Goal: Transaction & Acquisition: Purchase product/service

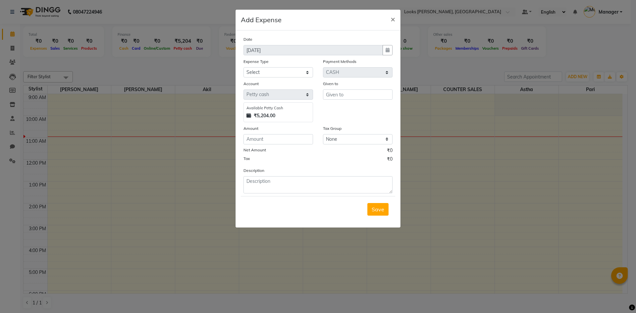
select select "1"
select select "4994"
click at [276, 70] on select "Select Bank Deposit Blinkit Cash Handover CLIENT Client ordered food Client Ref…" at bounding box center [278, 72] width 70 height 10
click at [458, 69] on ngb-modal-window "Add Expense × Date 03-09-2025 Expense Type Select Bank Deposit Blinkit Cash Han…" at bounding box center [318, 156] width 636 height 313
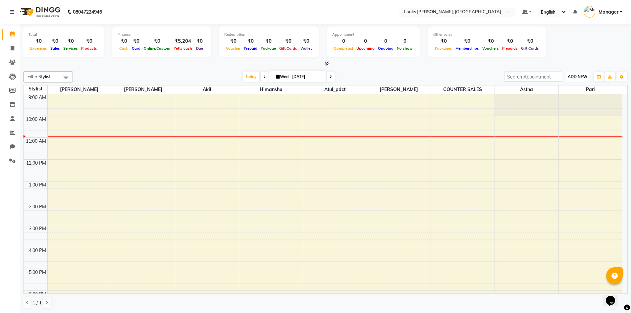
click at [579, 78] on span "ADD NEW" at bounding box center [577, 76] width 20 height 5
click at [569, 91] on button "Add Appointment" at bounding box center [562, 89] width 52 height 9
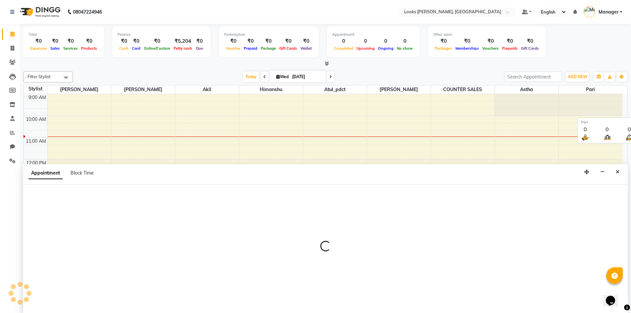
scroll to position [0, 0]
select select "tentative"
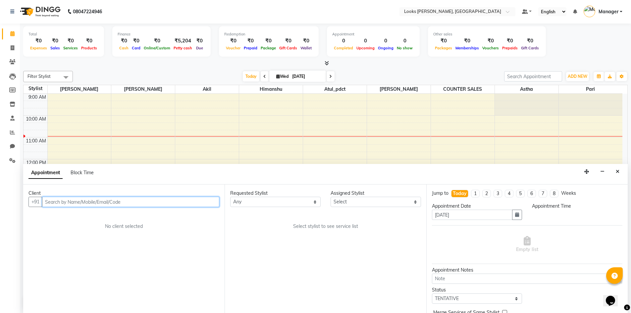
select select "600"
click at [81, 204] on input "text" at bounding box center [130, 202] width 177 height 10
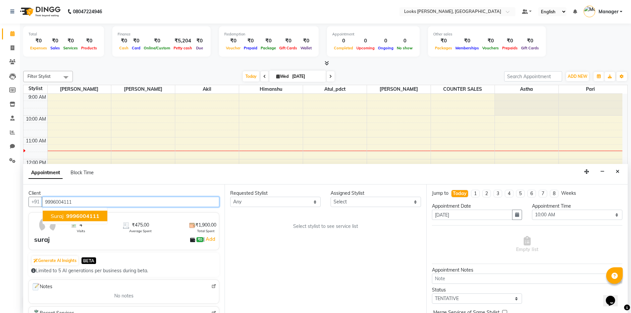
click at [76, 215] on span "9996004111" at bounding box center [82, 216] width 33 height 7
type input "9996004111"
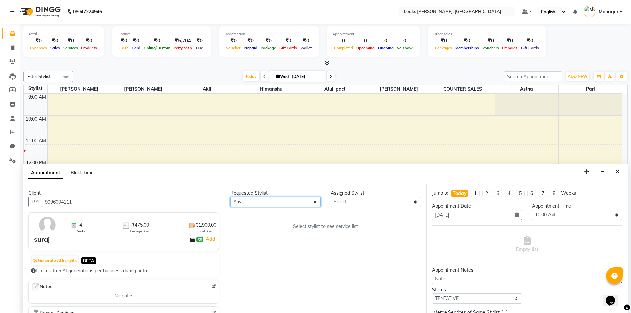
click at [303, 203] on select "Any AFJAL AHMAD Akil Astha Atul_pdct COUNTER SALES Himanshu JAMSHED ALI Pari Pr…" at bounding box center [275, 202] width 90 height 10
select select "67379"
click at [230, 197] on select "Any AFJAL AHMAD Akil Astha Atul_pdct COUNTER SALES Himanshu JAMSHED ALI Pari Pr…" at bounding box center [275, 202] width 90 height 10
select select "67379"
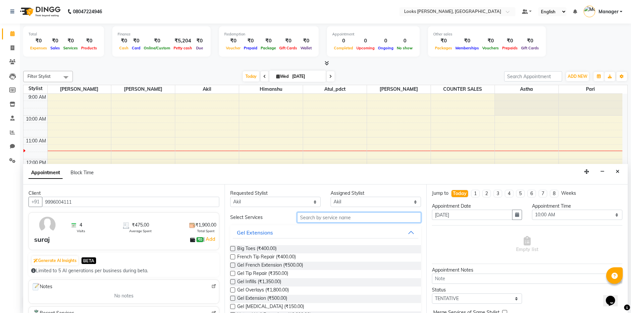
click at [312, 218] on input "text" at bounding box center [359, 217] width 124 height 10
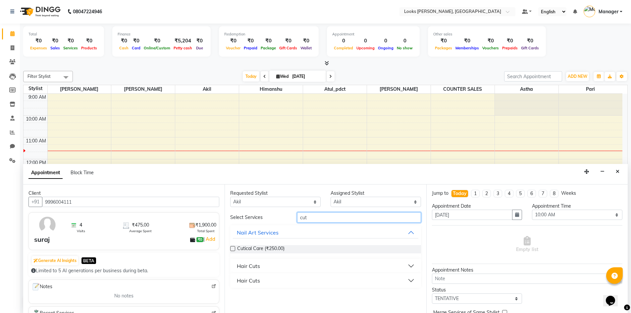
type input "cut"
click at [257, 267] on div "Hair Cuts" at bounding box center [248, 266] width 23 height 8
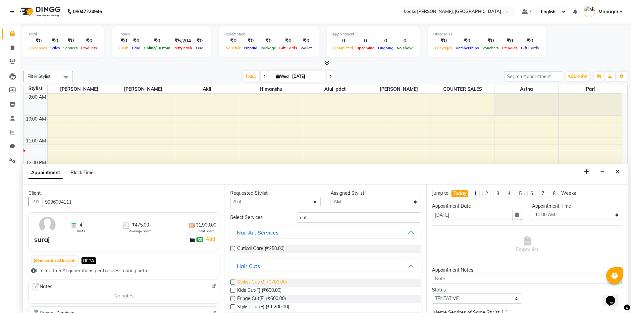
click at [269, 283] on span "Stylist Cut(M) (₹700.00)" at bounding box center [262, 282] width 50 height 8
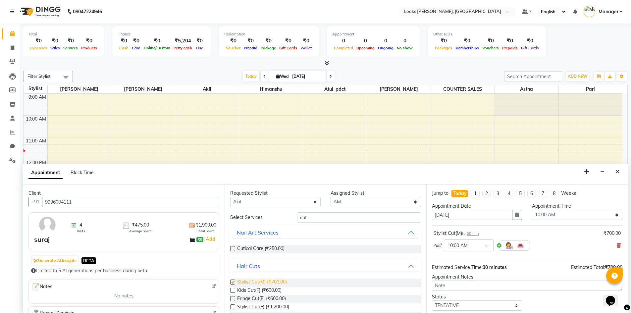
checkbox input "false"
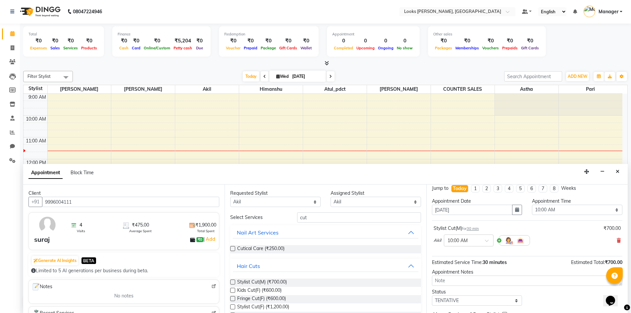
scroll to position [0, 0]
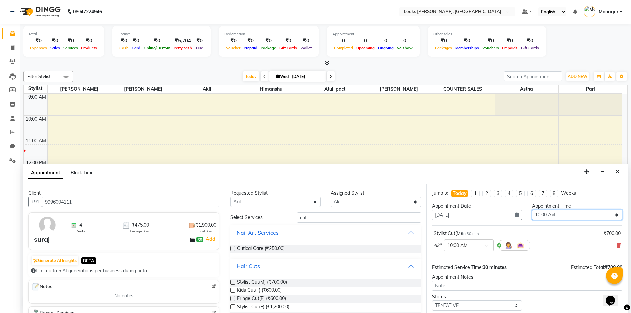
click at [560, 215] on select "Select 10:00 AM 10:15 AM 10:30 AM 10:45 AM 11:00 AM 11:15 AM 11:30 AM 11:45 AM …" at bounding box center [577, 215] width 90 height 10
select select "645"
click at [532, 210] on select "Select 10:00 AM 10:15 AM 10:30 AM 10:45 AM 11:00 AM 11:15 AM 11:30 AM 11:45 AM …" at bounding box center [577, 215] width 90 height 10
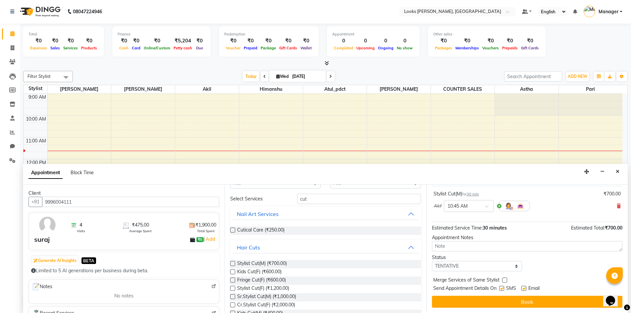
scroll to position [57, 0]
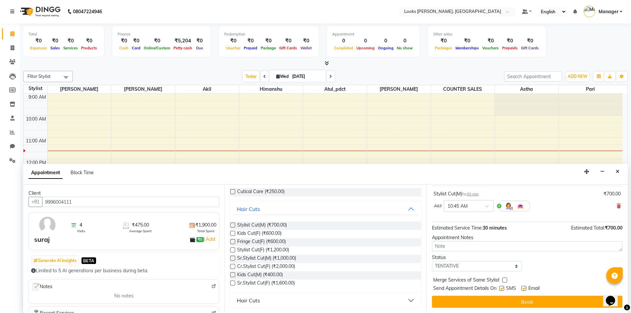
click at [514, 301] on button "Book" at bounding box center [527, 302] width 190 height 12
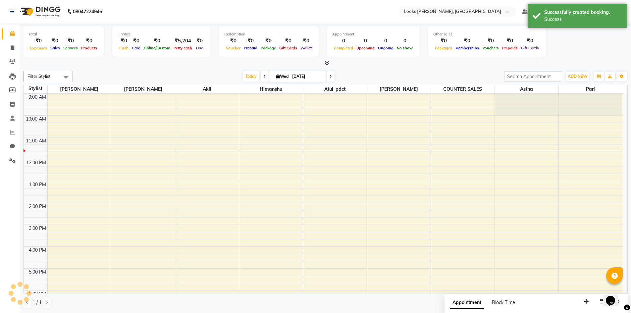
scroll to position [0, 0]
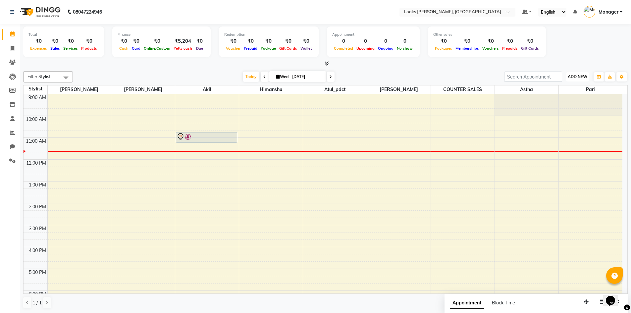
click at [581, 73] on button "ADD NEW Toggle Dropdown" at bounding box center [577, 76] width 23 height 9
click at [563, 109] on link "Add Expense" at bounding box center [562, 106] width 52 height 9
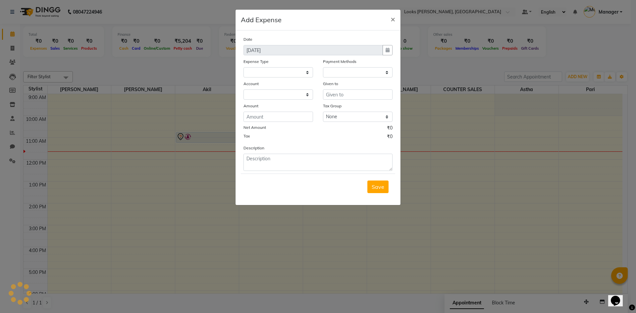
select select
select select "1"
select select "4994"
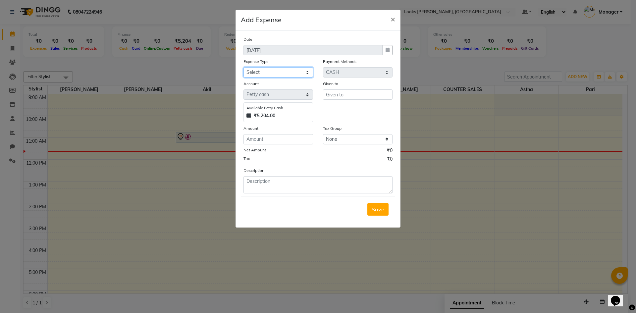
click at [286, 75] on select "Select Bank Deposit Blinkit Cash Handover CLIENT Client ordered food Client Ref…" at bounding box center [278, 72] width 70 height 10
select select "24076"
click at [243, 67] on select "Select Bank Deposit Blinkit Cash Handover CLIENT Client ordered food Client Ref…" at bounding box center [278, 72] width 70 height 10
click at [339, 95] on input "text" at bounding box center [358, 94] width 70 height 10
click at [343, 110] on ngb-highlight "Atu l_pdct" at bounding box center [343, 108] width 24 height 7
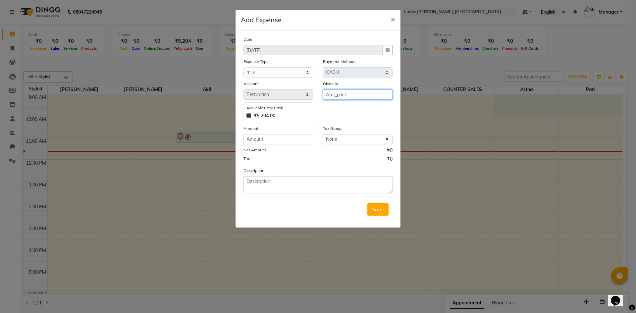
type input "Atul_pdct"
click at [277, 136] on input "number" at bounding box center [278, 139] width 70 height 10
type input "70"
click at [247, 190] on textarea at bounding box center [317, 184] width 149 height 17
type textarea "milk"
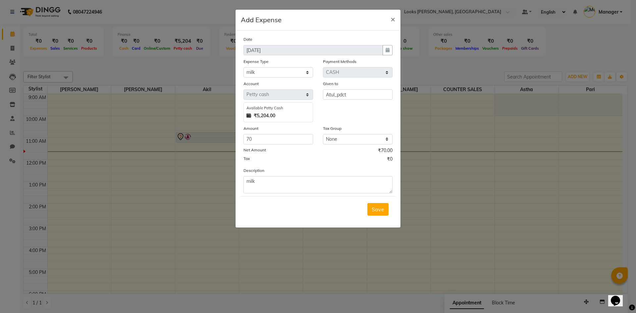
click at [377, 202] on div "Save" at bounding box center [318, 209] width 154 height 26
click at [383, 209] on span "Save" at bounding box center [377, 209] width 13 height 7
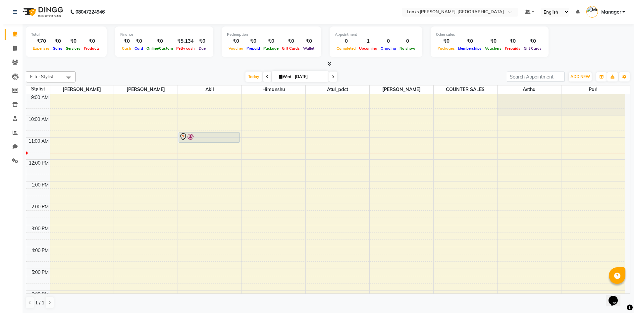
scroll to position [0, 0]
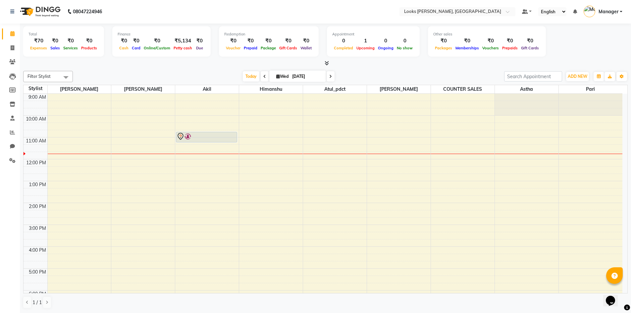
click at [327, 64] on icon at bounding box center [326, 63] width 4 height 5
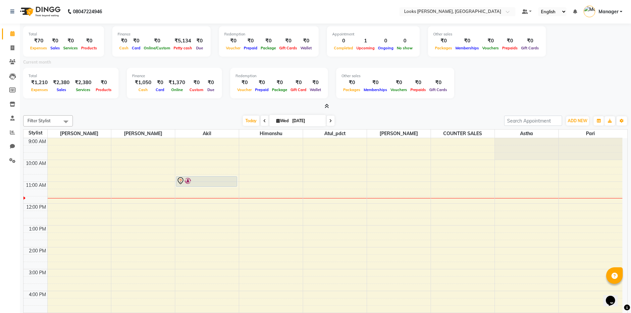
click at [327, 105] on icon at bounding box center [326, 106] width 4 height 5
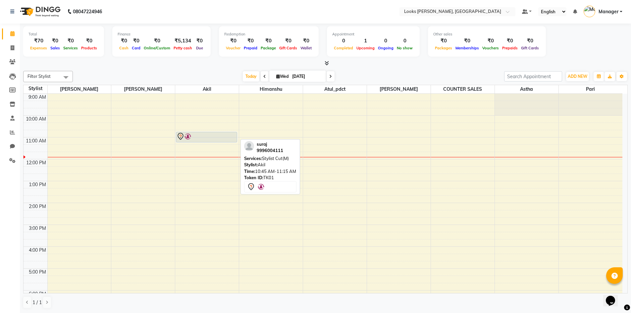
click at [196, 134] on div at bounding box center [206, 136] width 60 height 8
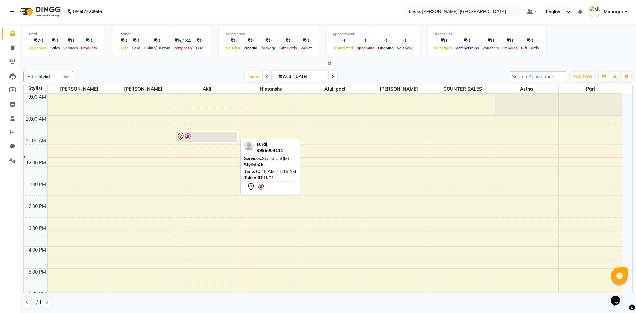
select select "7"
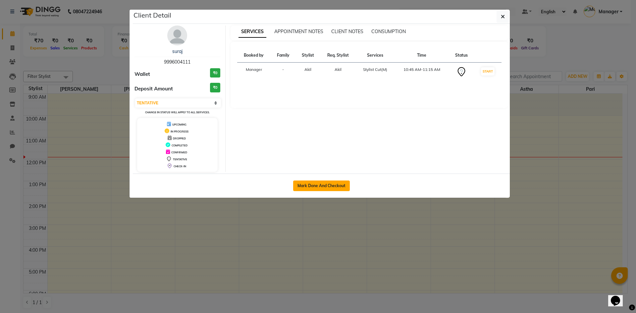
click at [307, 183] on button "Mark Done And Checkout" at bounding box center [321, 185] width 57 height 11
select select "6017"
select select "service"
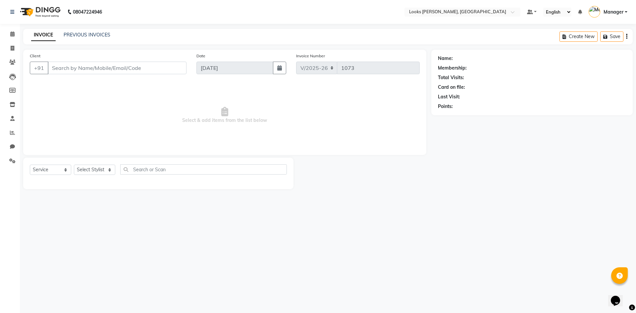
type input "9996004111"
select select "67379"
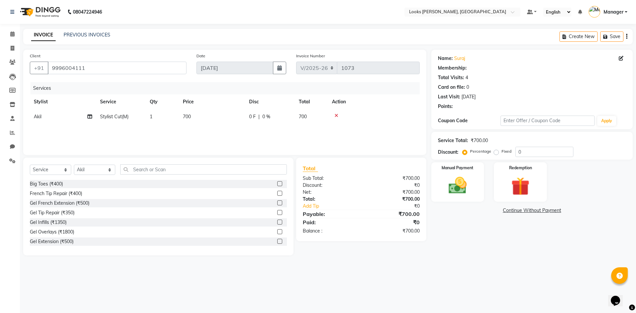
select select "1: Object"
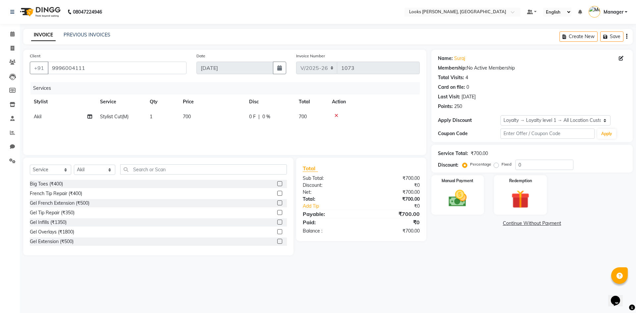
click at [185, 116] on span "700" at bounding box center [187, 117] width 8 height 6
select select "67379"
drag, startPoint x: 236, startPoint y: 117, endPoint x: 171, endPoint y: 128, distance: 66.2
click at [172, 128] on tr "AFJAL AHMAD Akil Astha Atul_pdct BRM_MASTER COUNTER SALES Himanshu JAMSHED ALI …" at bounding box center [225, 121] width 390 height 25
type input "350"
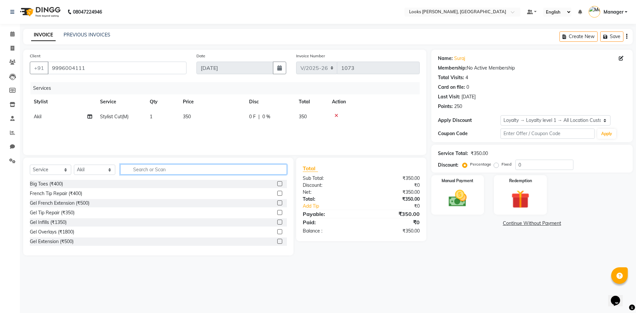
click at [138, 170] on input "text" at bounding box center [203, 169] width 167 height 10
type input "be"
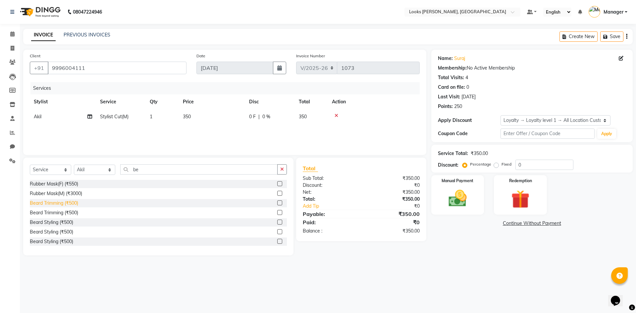
click at [69, 202] on div "Beard Trimming (₹500)" at bounding box center [54, 203] width 48 height 7
checkbox input "false"
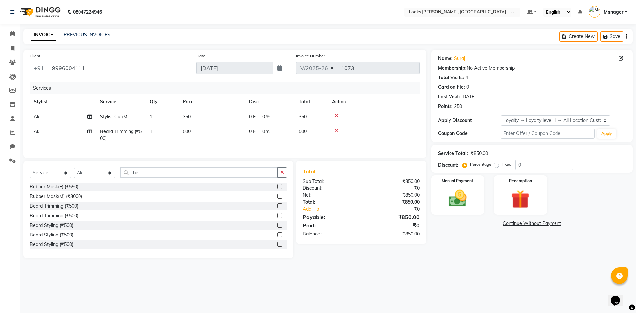
click at [191, 133] on span "500" at bounding box center [187, 131] width 8 height 6
select select "67379"
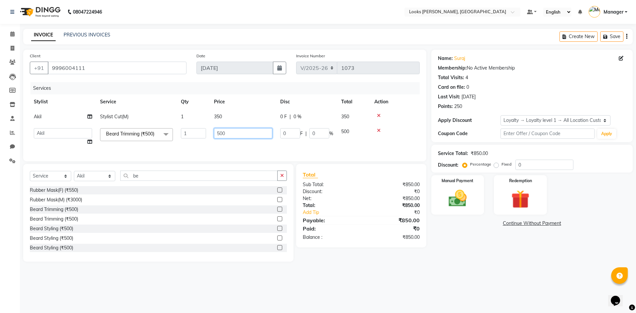
drag, startPoint x: 241, startPoint y: 133, endPoint x: 180, endPoint y: 126, distance: 61.6
click at [180, 126] on tr "AFJAL AHMAD Akil Astha Atul_pdct BRM_MASTER COUNTER SALES Himanshu JAMSHED ALI …" at bounding box center [225, 136] width 390 height 25
type input "300"
click at [420, 270] on main "INVOICE PREVIOUS INVOICES Create New Save Client +91 9996004111 Date 03-09-2025…" at bounding box center [328, 150] width 616 height 243
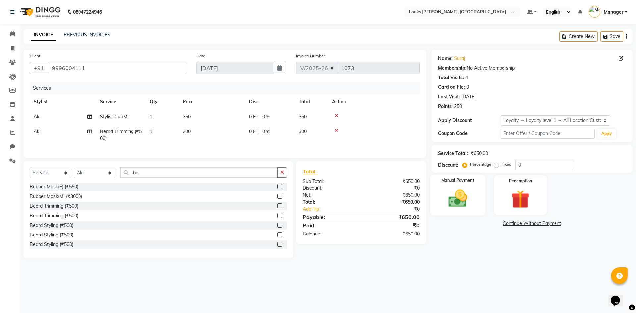
click at [466, 207] on img at bounding box center [457, 198] width 31 height 22
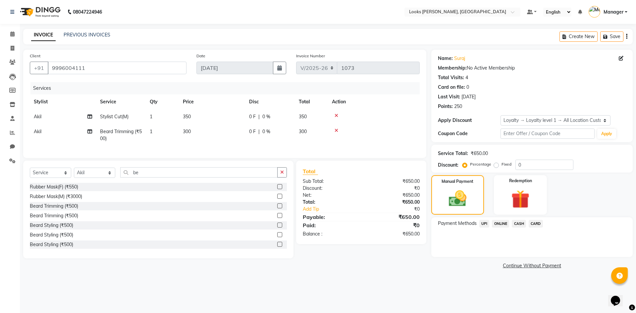
click at [335, 130] on icon at bounding box center [336, 130] width 4 height 5
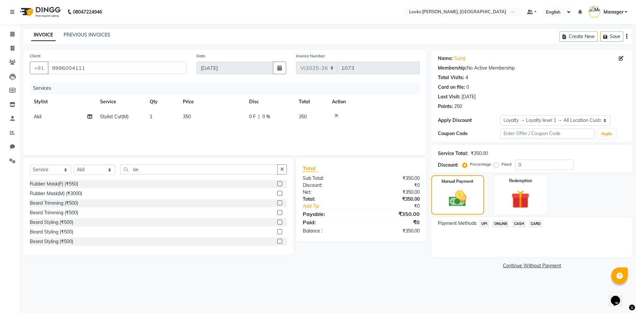
click at [514, 216] on div "Name: Suraj Membership: No Active Membership Total Visits: 4 Card on file: 0 La…" at bounding box center [534, 160] width 206 height 221
click at [516, 222] on span "CASH" at bounding box center [519, 224] width 14 height 8
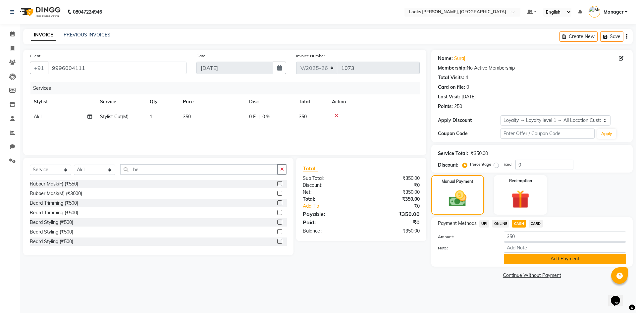
click at [559, 260] on button "Add Payment" at bounding box center [565, 259] width 122 height 10
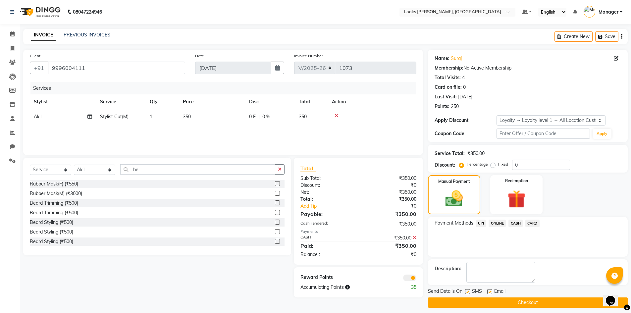
click at [531, 302] on button "Checkout" at bounding box center [528, 302] width 200 height 10
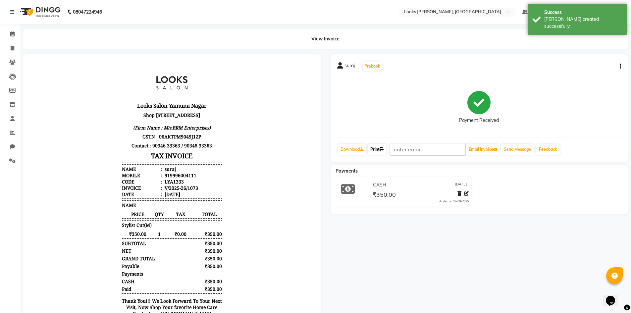
click at [376, 152] on link "Print" at bounding box center [376, 149] width 19 height 11
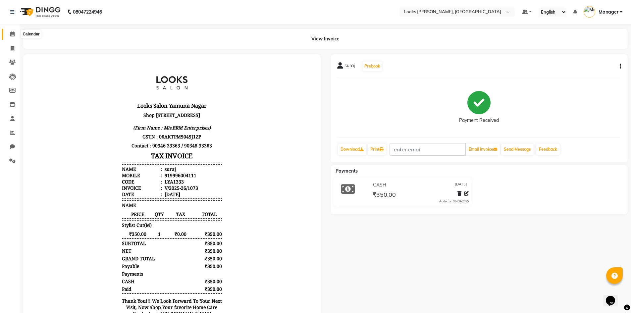
click at [10, 34] on icon at bounding box center [12, 33] width 4 height 5
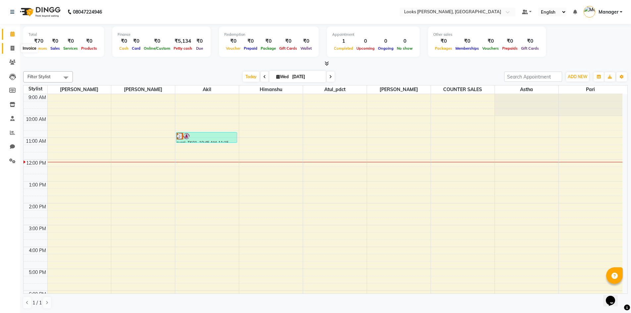
click at [13, 50] on icon at bounding box center [13, 48] width 4 height 5
select select "service"
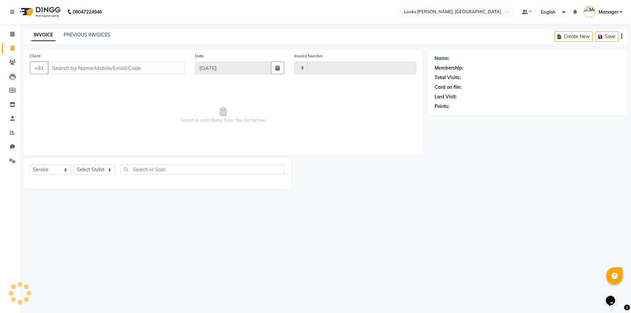
type input "1073"
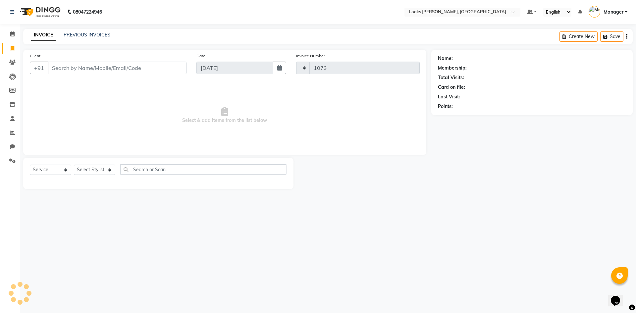
select select "6017"
click at [105, 166] on select "Select Stylist AFJAL AHMAD Akil Astha Atul_pdct BRM_MASTER COUNTER SALES Himans…" at bounding box center [94, 170] width 41 height 10
select select "62419"
click at [74, 165] on select "Select Stylist AFJAL AHMAD Akil Astha Atul_pdct BRM_MASTER COUNTER SALES Himans…" at bounding box center [94, 170] width 41 height 10
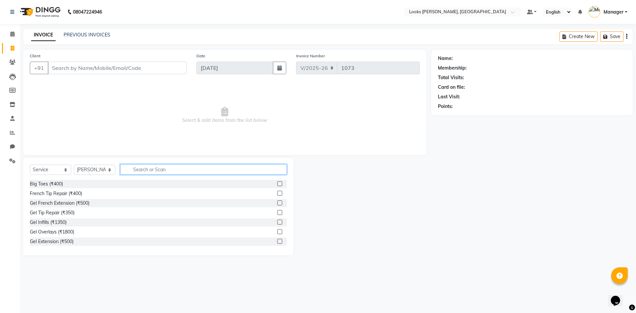
click at [144, 168] on input "text" at bounding box center [203, 169] width 167 height 10
type input "eye"
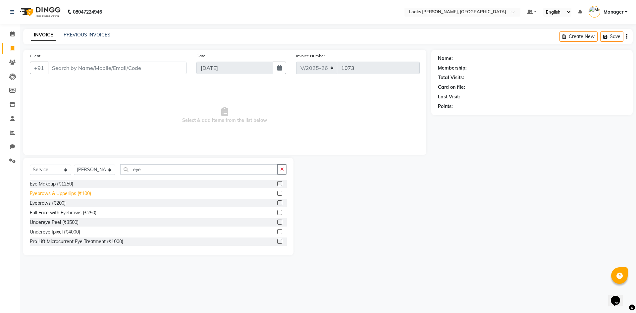
click at [72, 193] on div "Eyebrows & Upperlips (₹100)" at bounding box center [60, 193] width 61 height 7
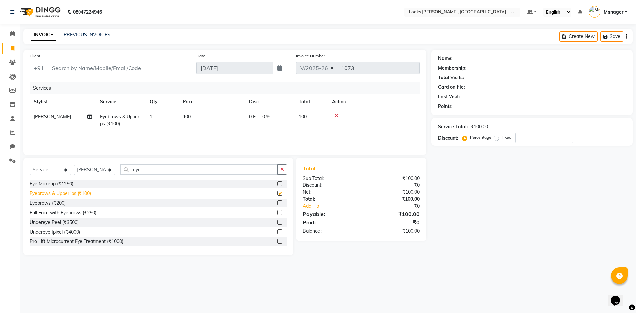
checkbox input "false"
click at [191, 115] on span "100" at bounding box center [187, 117] width 8 height 6
select select "62419"
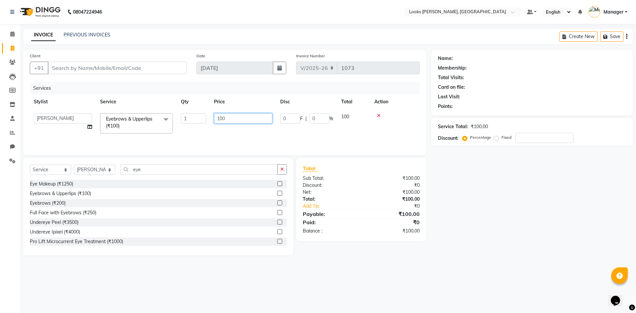
drag, startPoint x: 214, startPoint y: 121, endPoint x: 175, endPoint y: 122, distance: 39.1
click at [175, 122] on tr "AFJAL AHMAD Akil Astha Atul_pdct BRM_MASTER COUNTER SALES Himanshu JAMSHED ALI …" at bounding box center [225, 123] width 390 height 28
type input "120"
click at [459, 243] on div "Name: Membership: Total Visits: Card on file: Last Visit: Points: Service Total…" at bounding box center [534, 153] width 206 height 206
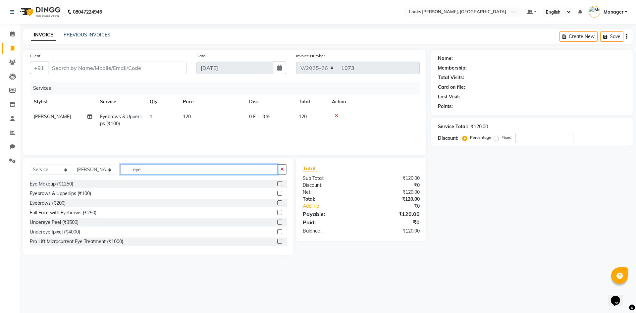
click at [151, 172] on input "eye" at bounding box center [198, 169] width 157 height 10
type input "e"
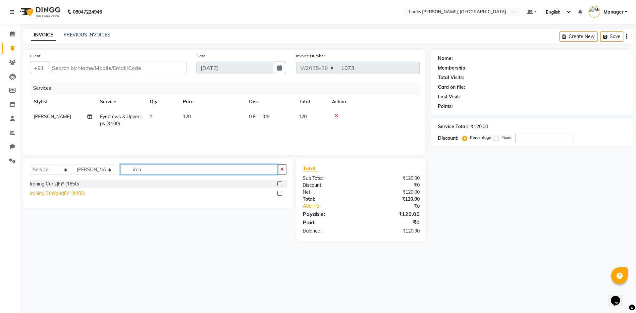
type input "iron"
click at [63, 194] on div "Ironing Straight(F)* (₹450)" at bounding box center [57, 193] width 55 height 7
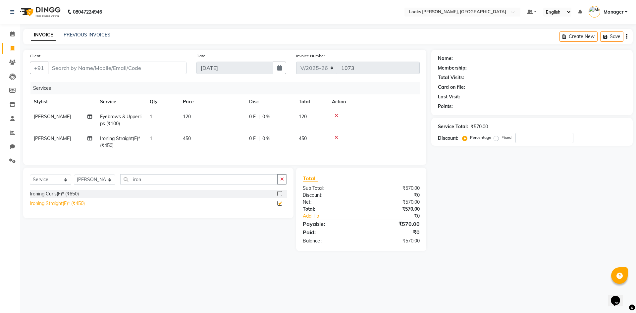
checkbox input "false"
click at [184, 139] on span "450" at bounding box center [187, 138] width 8 height 6
select select "62419"
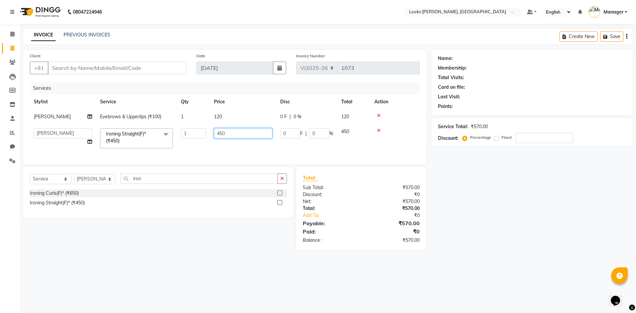
drag, startPoint x: 236, startPoint y: 128, endPoint x: 170, endPoint y: 132, distance: 66.6
click at [170, 132] on tr "AFJAL AHMAD Akil Astha Atul_pdct BRM_MASTER COUNTER SALES Himanshu JAMSHED ALI …" at bounding box center [225, 138] width 390 height 28
type input "800"
click at [220, 113] on td "120" at bounding box center [243, 116] width 66 height 15
select select "62419"
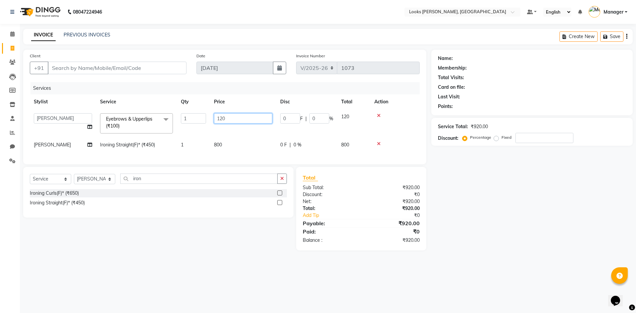
drag, startPoint x: 215, startPoint y: 114, endPoint x: 197, endPoint y: 116, distance: 18.3
click at [197, 116] on tr "AFJAL AHMAD Akil Astha Atul_pdct BRM_MASTER COUNTER SALES Himanshu JAMSHED ALI …" at bounding box center [225, 123] width 390 height 28
type input "180"
click at [501, 248] on div "Name: Membership: Total Visits: Card on file: Last Visit: Points: Service Total…" at bounding box center [534, 150] width 206 height 201
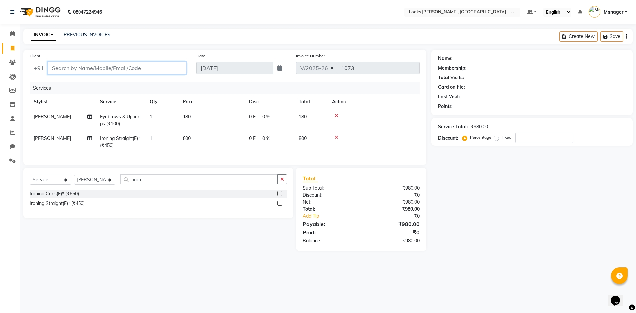
click at [61, 69] on input "Client" at bounding box center [117, 68] width 139 height 13
click at [61, 68] on input "Client" at bounding box center [117, 68] width 139 height 13
click at [65, 67] on input "Client" at bounding box center [117, 68] width 139 height 13
type input "8"
type input "0"
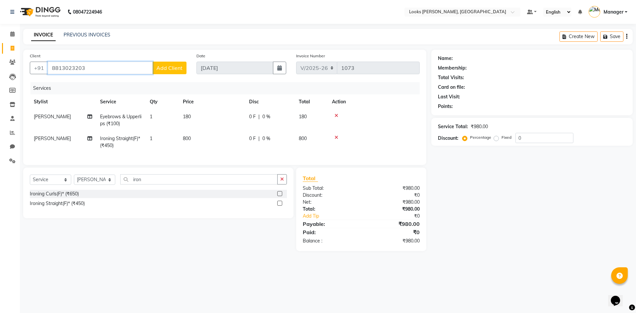
type input "8813023203"
click at [170, 65] on span "Add Client" at bounding box center [169, 68] width 26 height 7
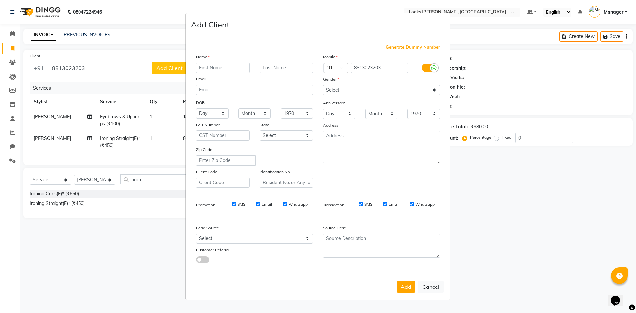
click at [209, 69] on input "text" at bounding box center [223, 68] width 54 height 10
type input "harkit"
click at [337, 87] on select "Select Male Female Other Prefer Not To Say" at bounding box center [381, 90] width 117 height 10
select select "female"
click at [323, 85] on select "Select Male Female Other Prefer Not To Say" at bounding box center [381, 90] width 117 height 10
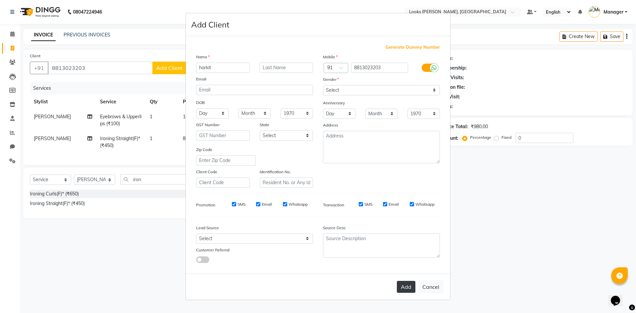
click at [400, 288] on button "Add" at bounding box center [406, 287] width 19 height 12
select select
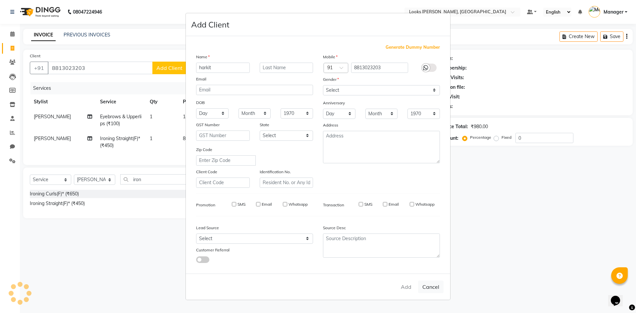
select select
checkbox input "false"
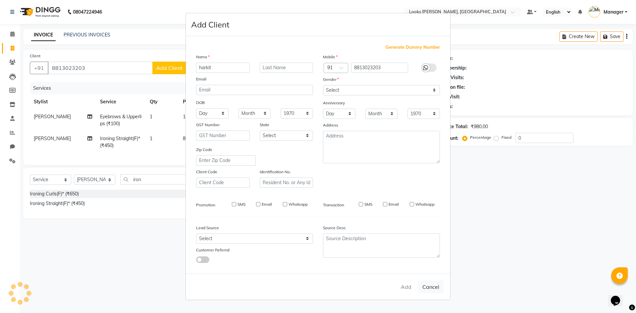
checkbox input "false"
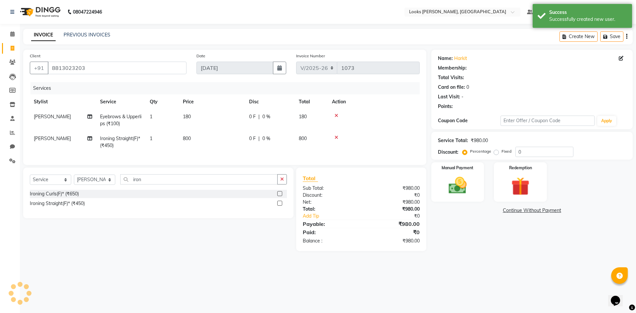
select select "1: Object"
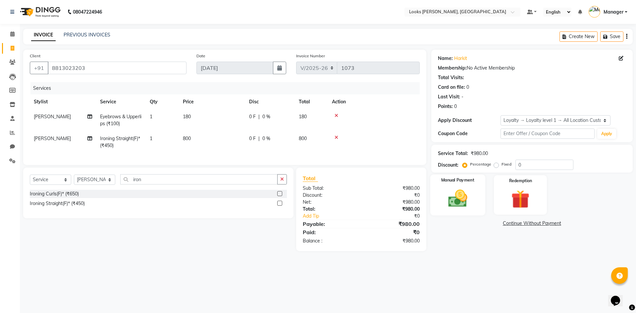
click at [460, 203] on img at bounding box center [457, 198] width 31 height 22
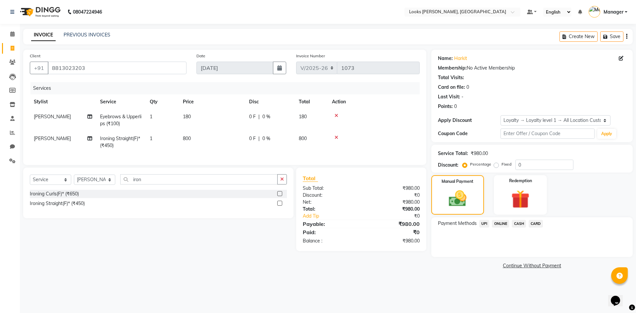
click at [485, 225] on span "UPI" at bounding box center [484, 224] width 10 height 8
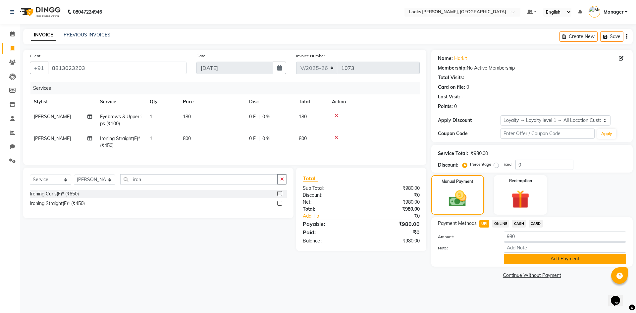
click at [566, 258] on button "Add Payment" at bounding box center [565, 259] width 122 height 10
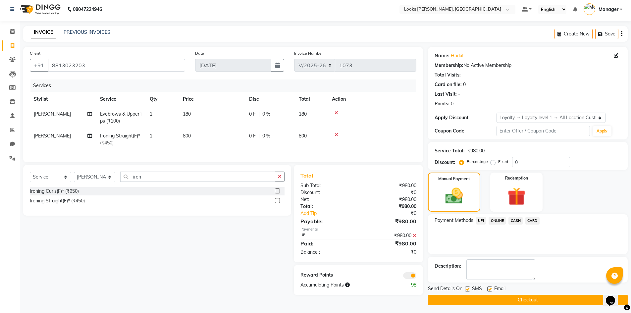
scroll to position [5, 0]
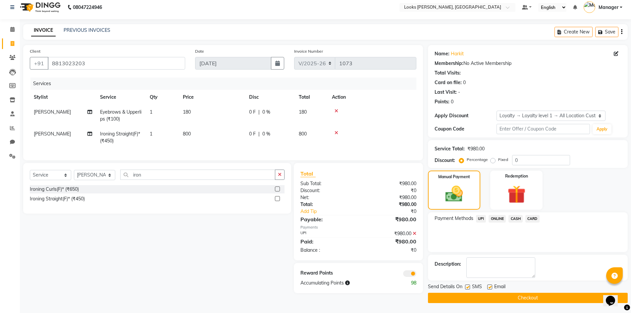
click at [532, 300] on button "Checkout" at bounding box center [528, 298] width 200 height 10
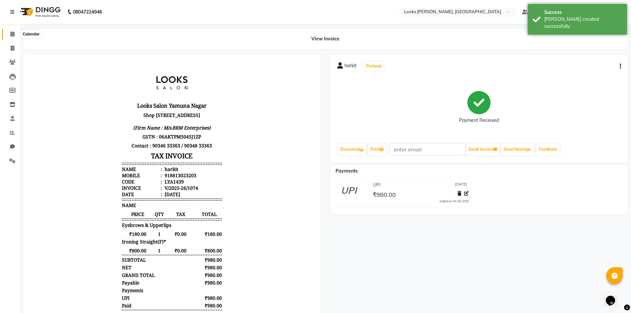
click at [14, 32] on icon at bounding box center [12, 33] width 4 height 5
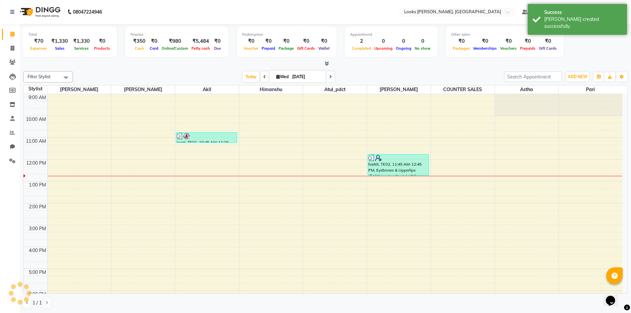
scroll to position [63, 0]
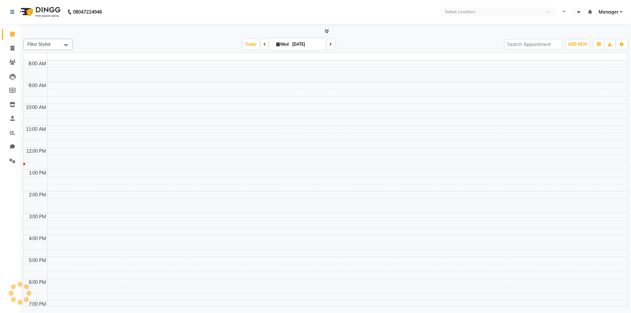
select select "en"
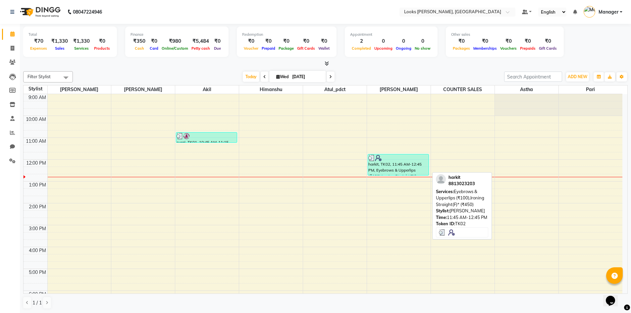
click at [385, 166] on div "harkit, TK02, 11:45 AM-12:45 PM, Eyebrows & Upperlips (₹100),Ironing Straight(F…" at bounding box center [398, 164] width 61 height 21
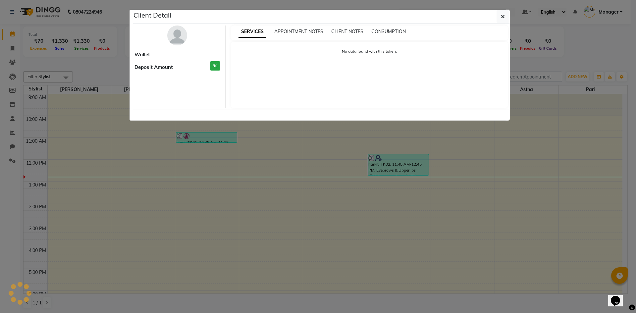
select select "3"
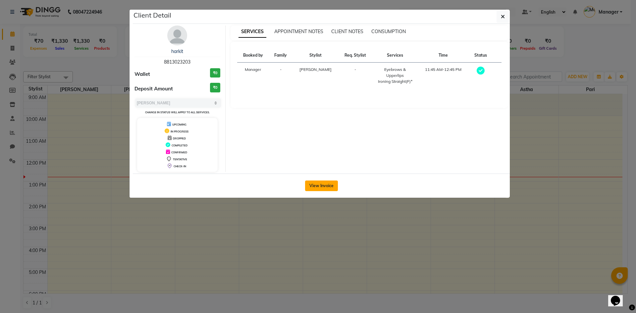
click at [322, 184] on button "View Invoice" at bounding box center [321, 185] width 33 height 11
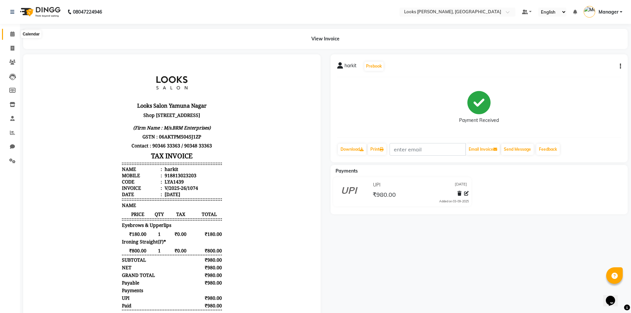
click at [15, 32] on span at bounding box center [13, 34] width 12 height 8
